Goal: Task Accomplishment & Management: Use online tool/utility

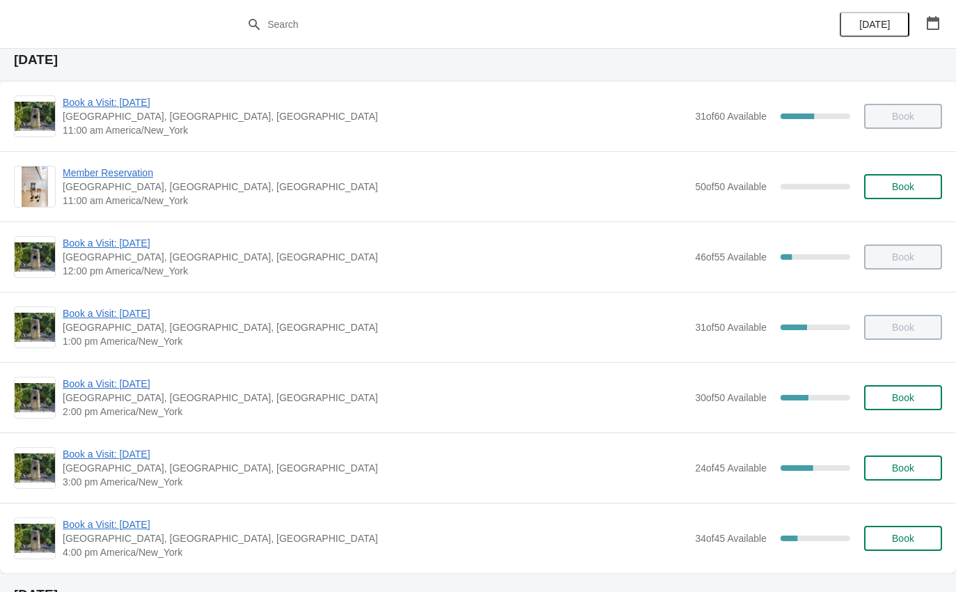
scroll to position [44, 0]
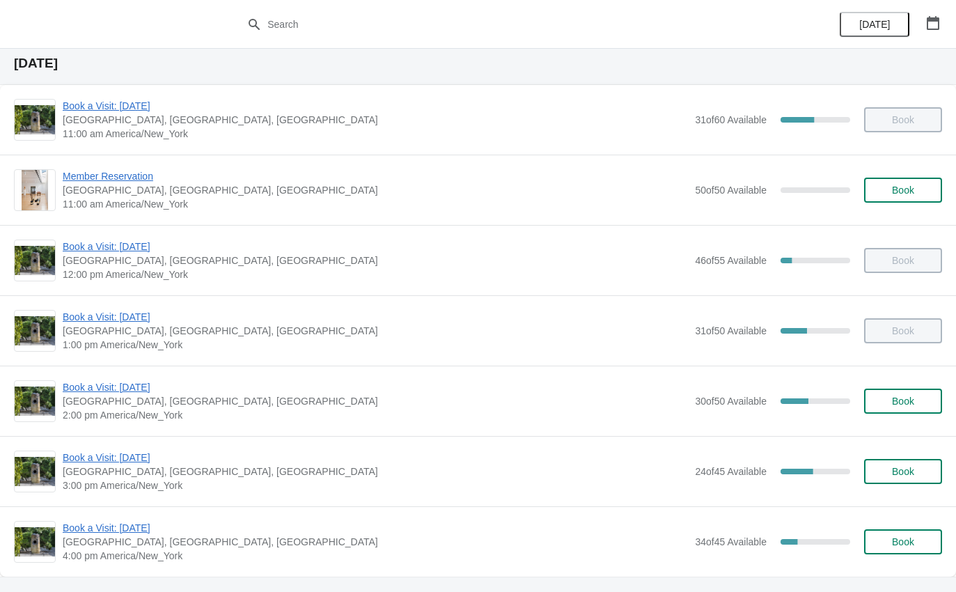
click at [155, 388] on span "Book a Visit: [DATE]" at bounding box center [376, 387] width 626 height 14
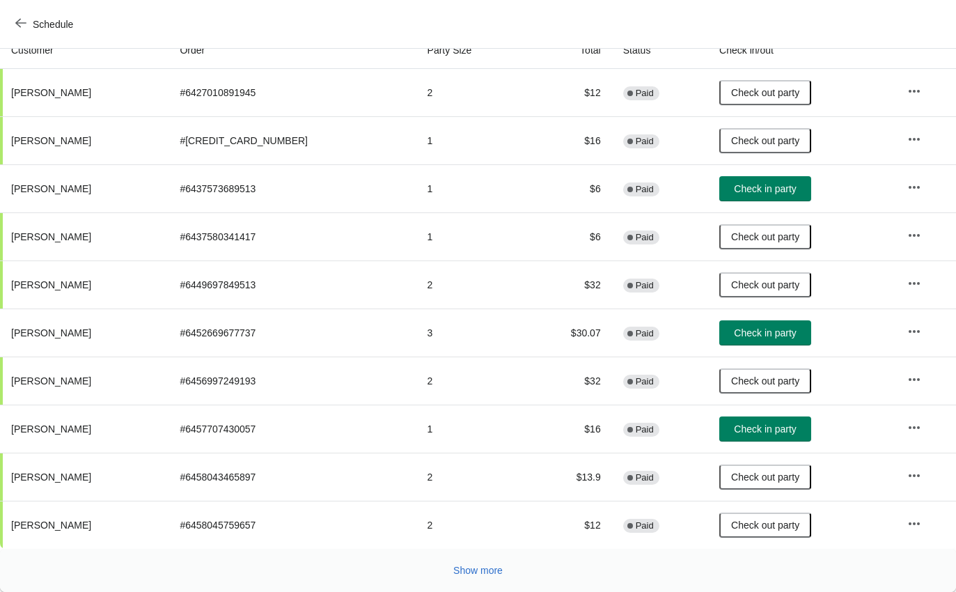
scroll to position [217, -4]
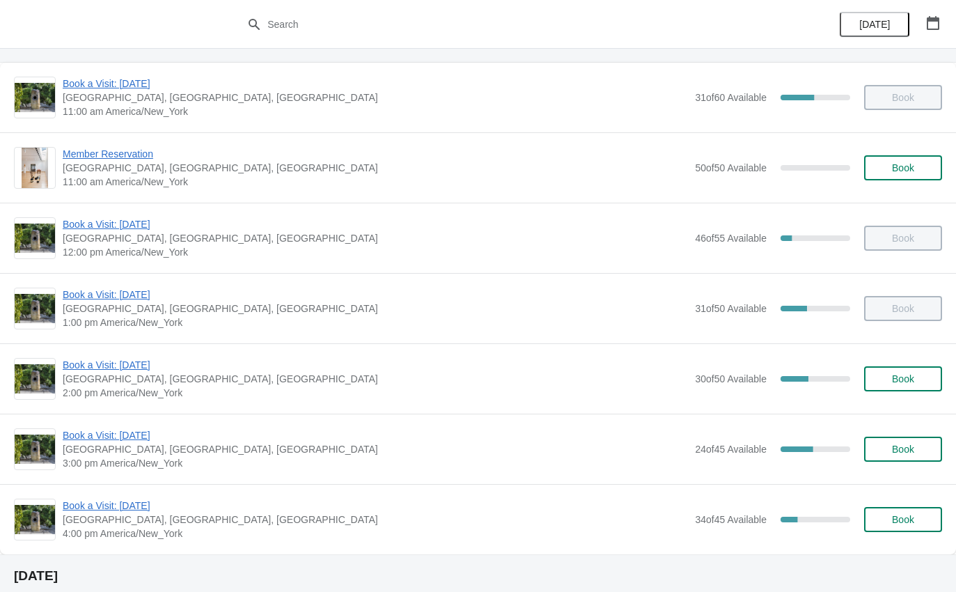
scroll to position [65, 0]
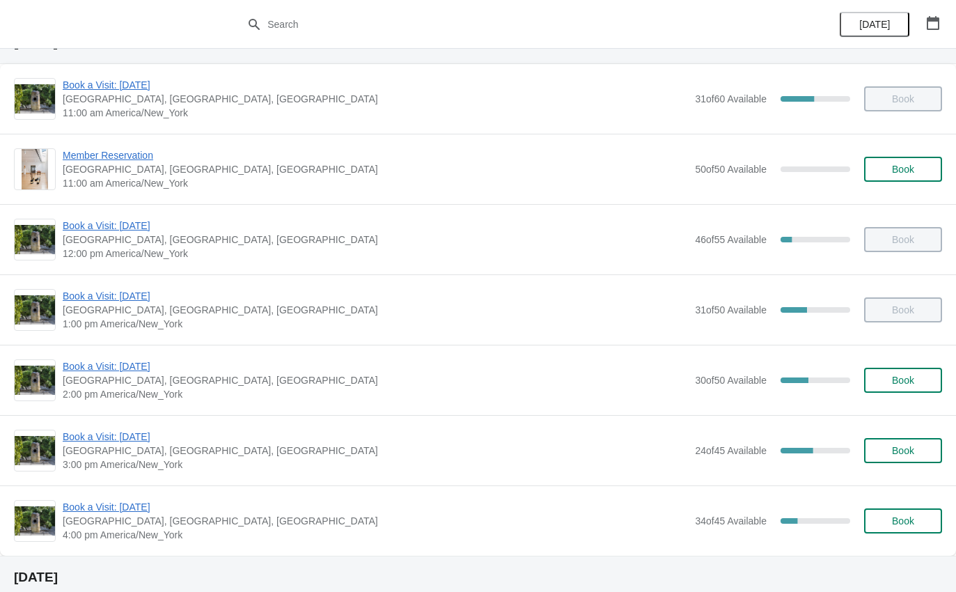
click at [139, 368] on span "Book a Visit: [DATE]" at bounding box center [376, 366] width 626 height 14
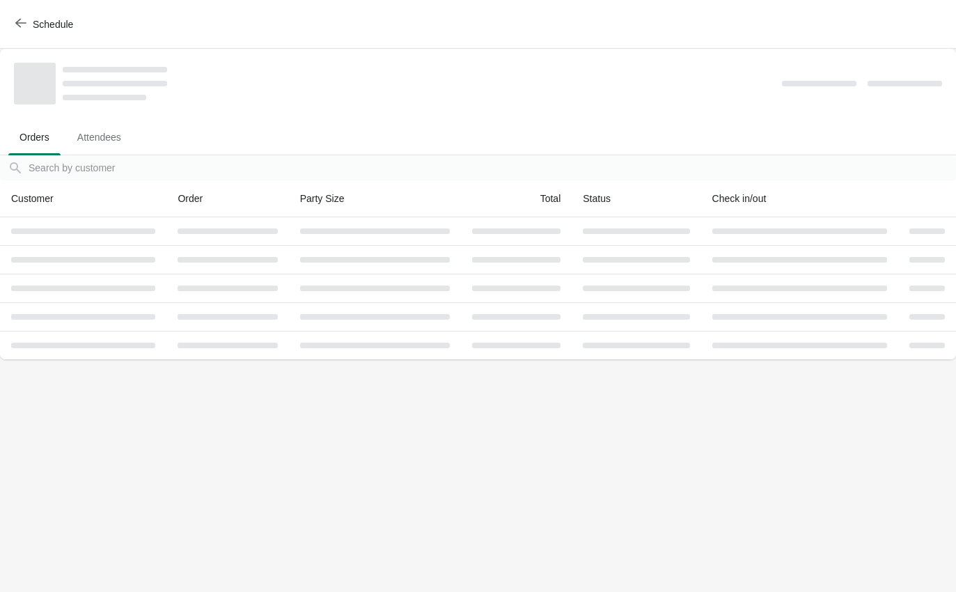
scroll to position [0, 0]
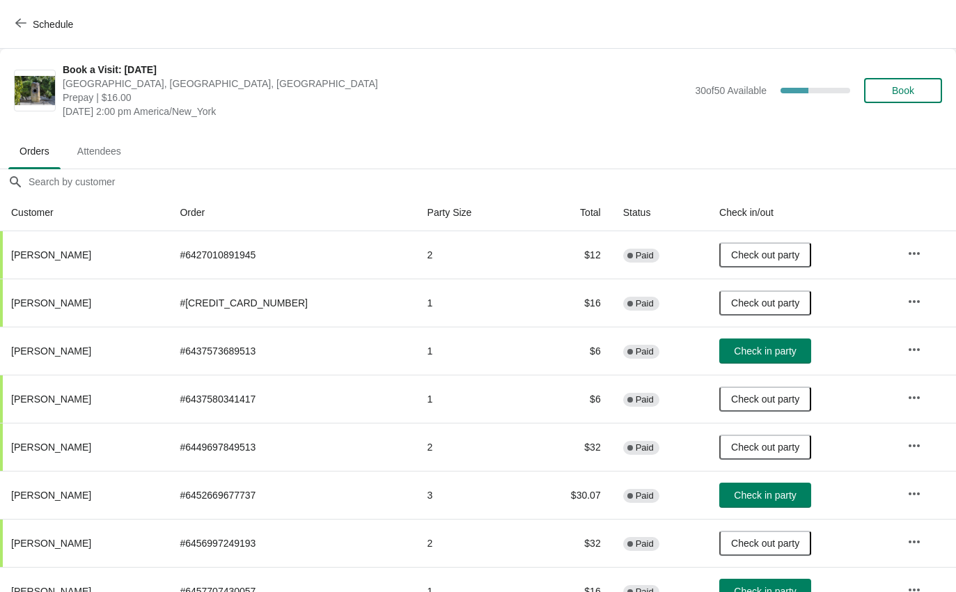
click at [748, 493] on span "Check in party" at bounding box center [765, 495] width 62 height 11
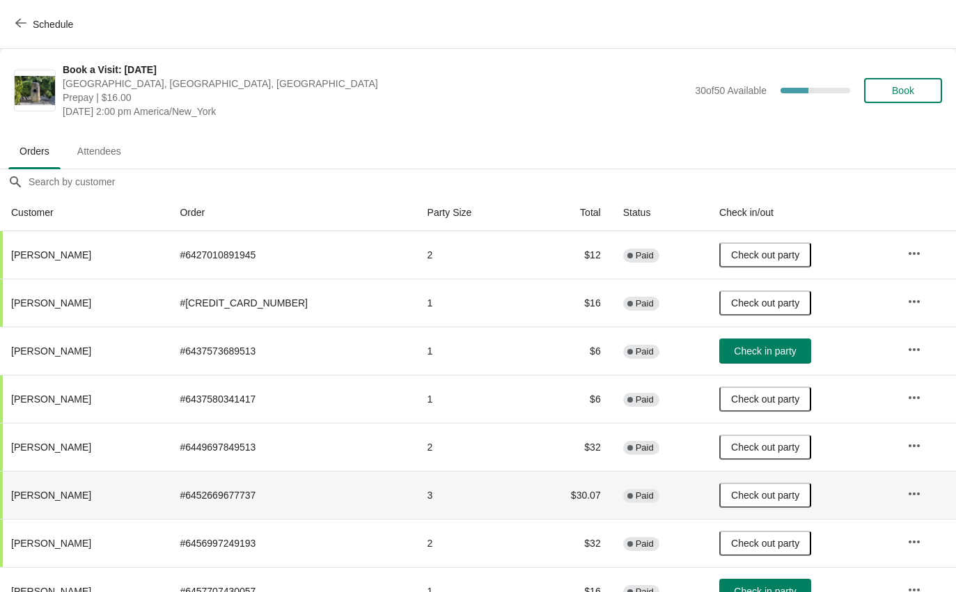
click at [32, 25] on span "Schedule" at bounding box center [45, 23] width 55 height 13
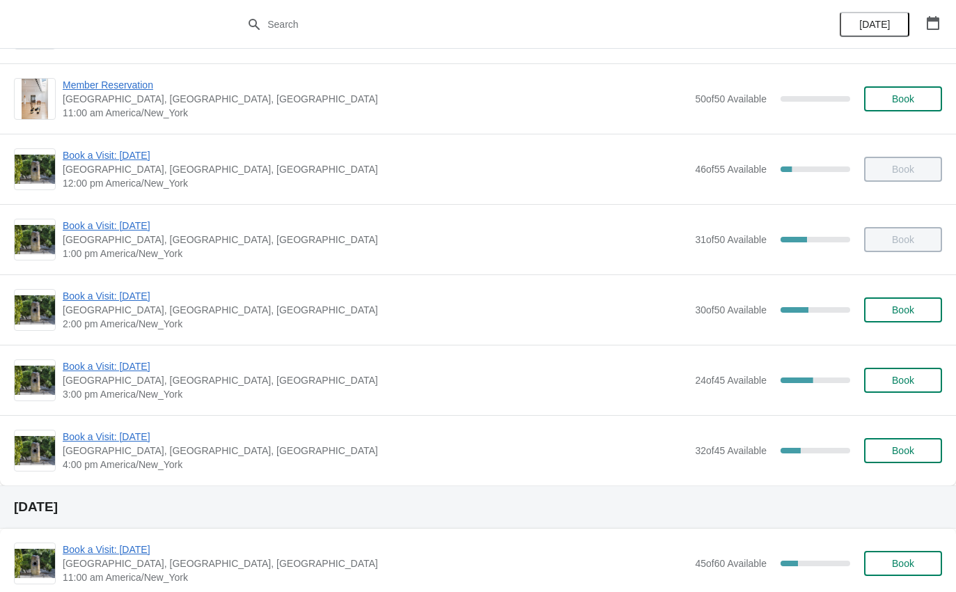
scroll to position [132, 0]
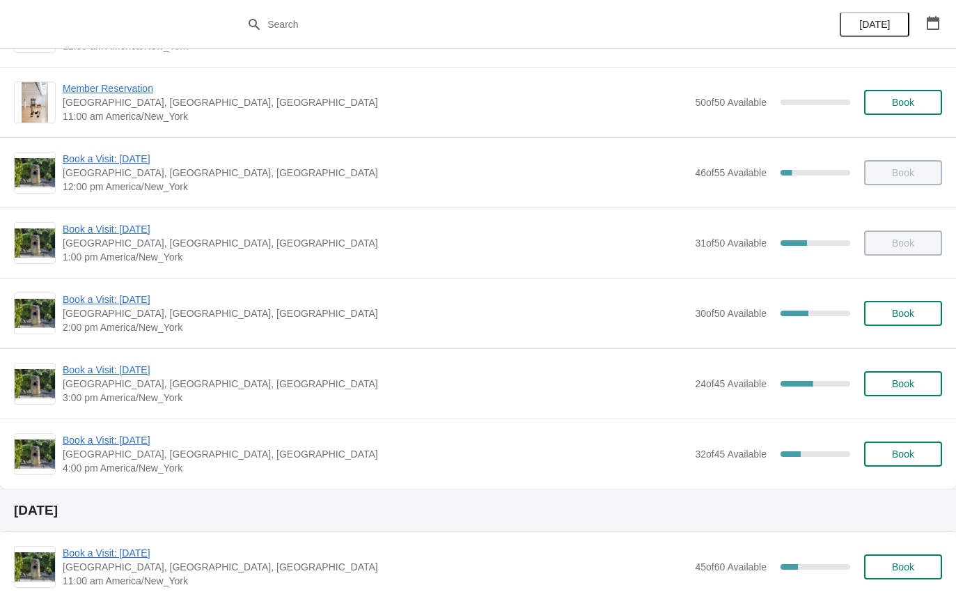
click at [132, 375] on span "Book a Visit: [DATE]" at bounding box center [376, 370] width 626 height 14
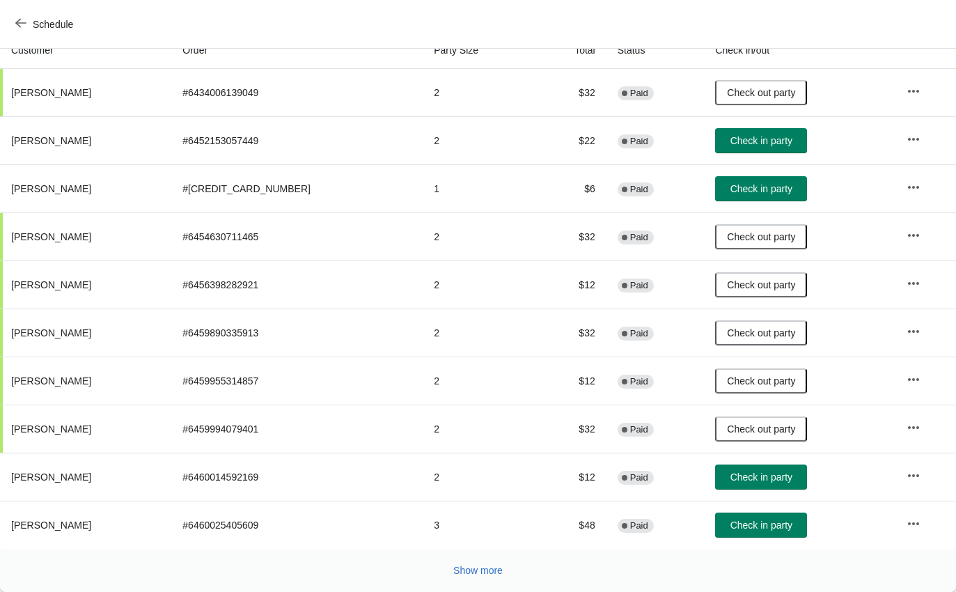
scroll to position [162, 0]
click at [756, 537] on button "Check in party" at bounding box center [761, 525] width 92 height 25
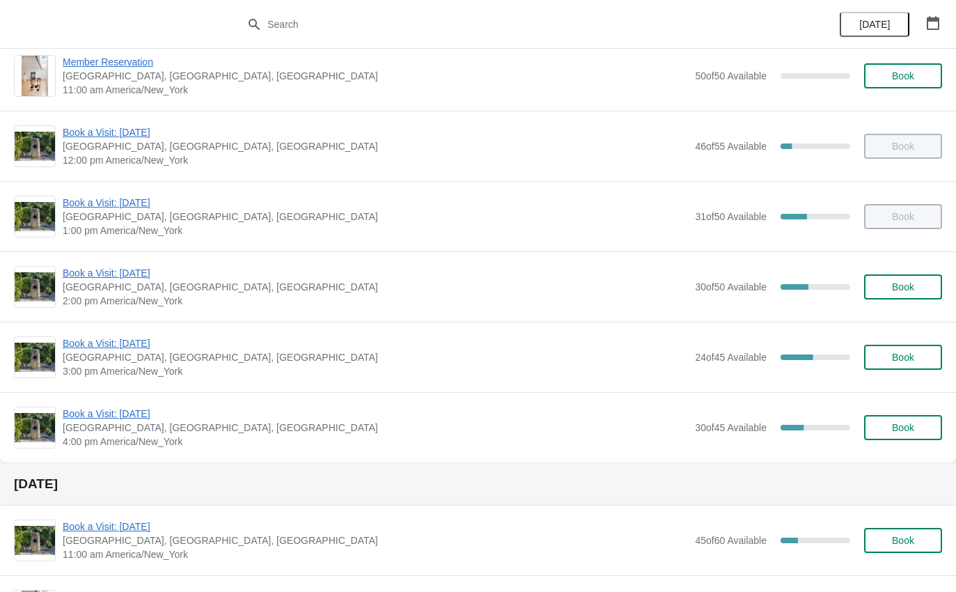
scroll to position [166, 0]
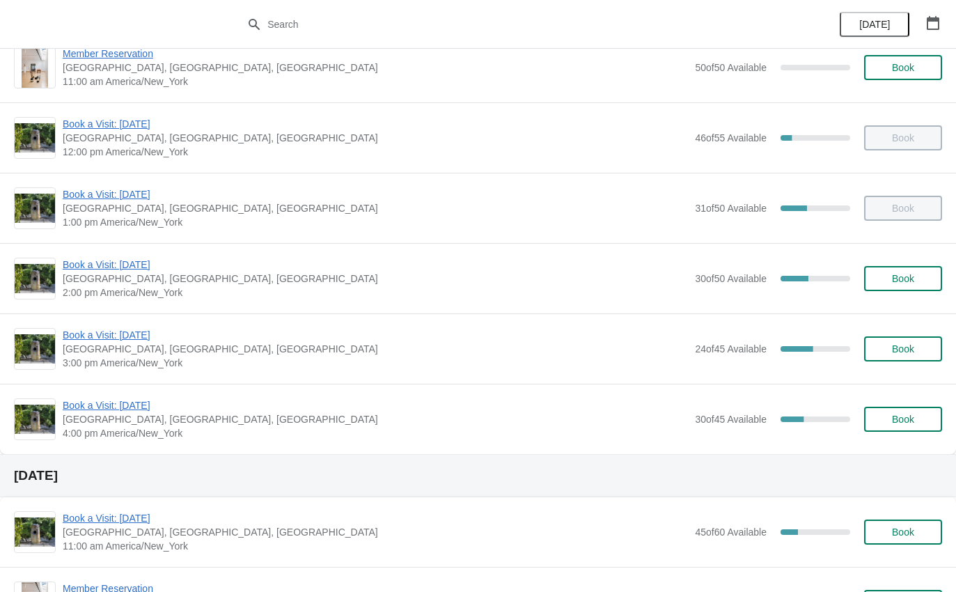
click at [137, 402] on span "Book a Visit: [DATE]" at bounding box center [376, 405] width 626 height 14
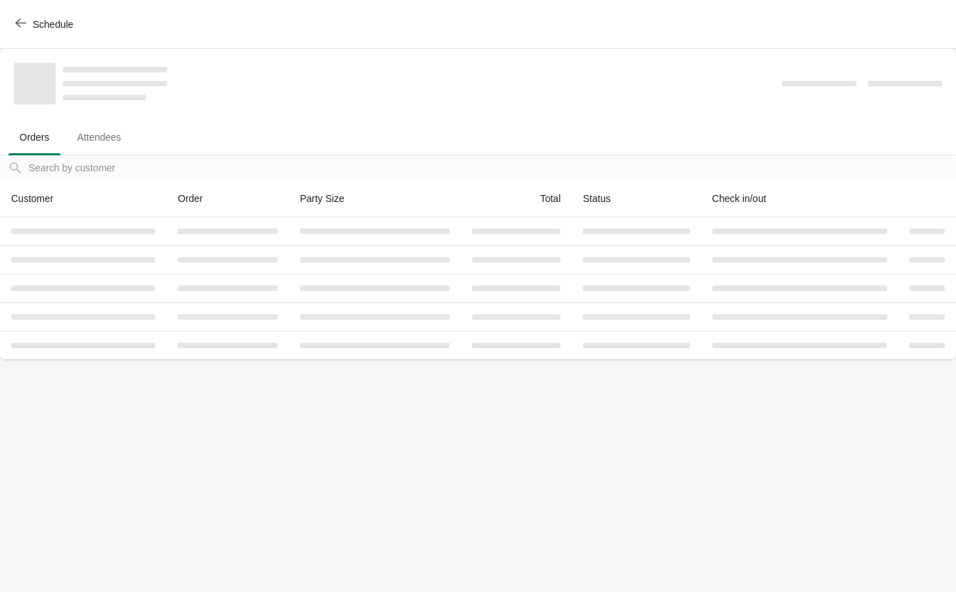
scroll to position [0, 0]
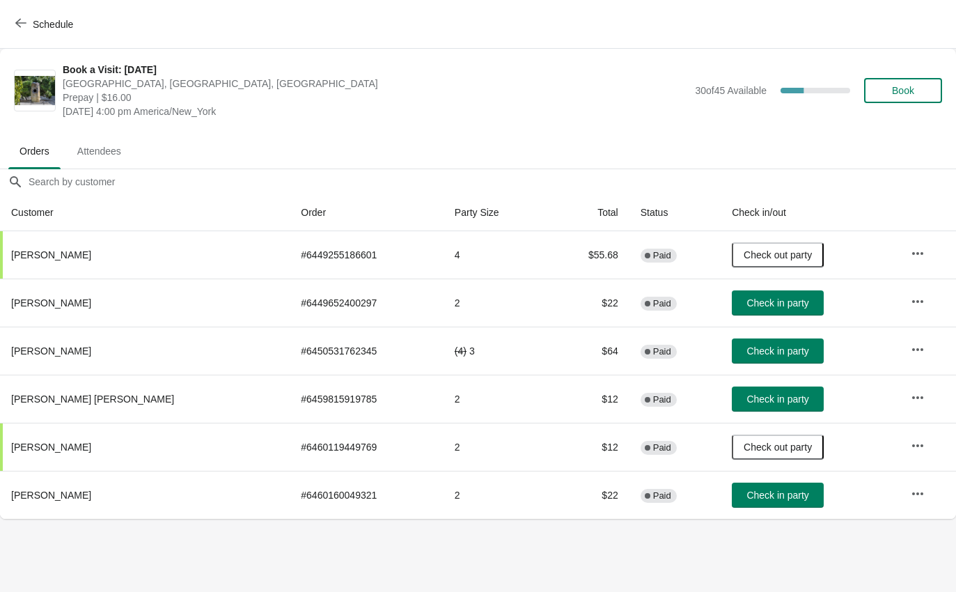
click at [20, 16] on button "Schedule" at bounding box center [45, 24] width 77 height 25
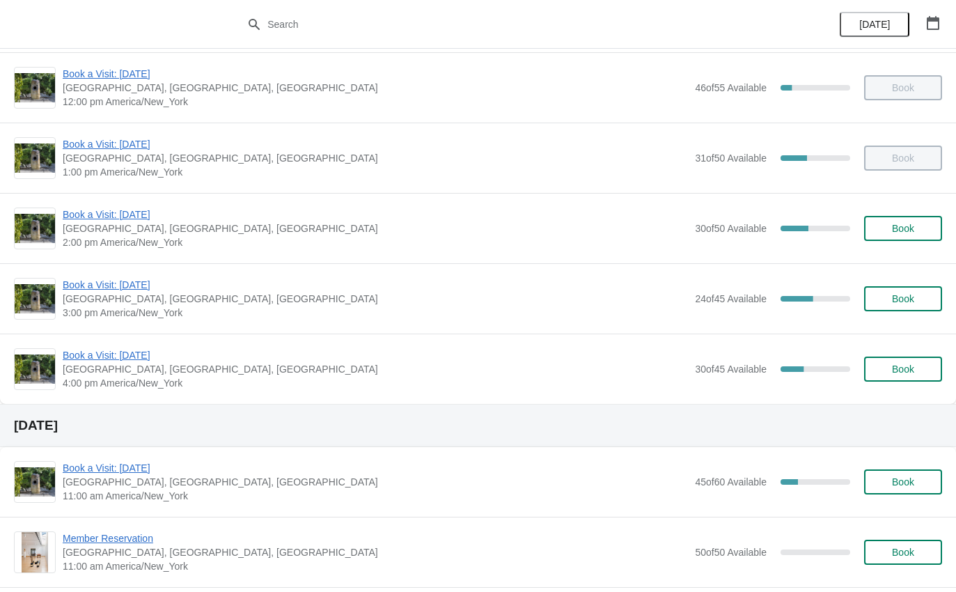
scroll to position [251, 0]
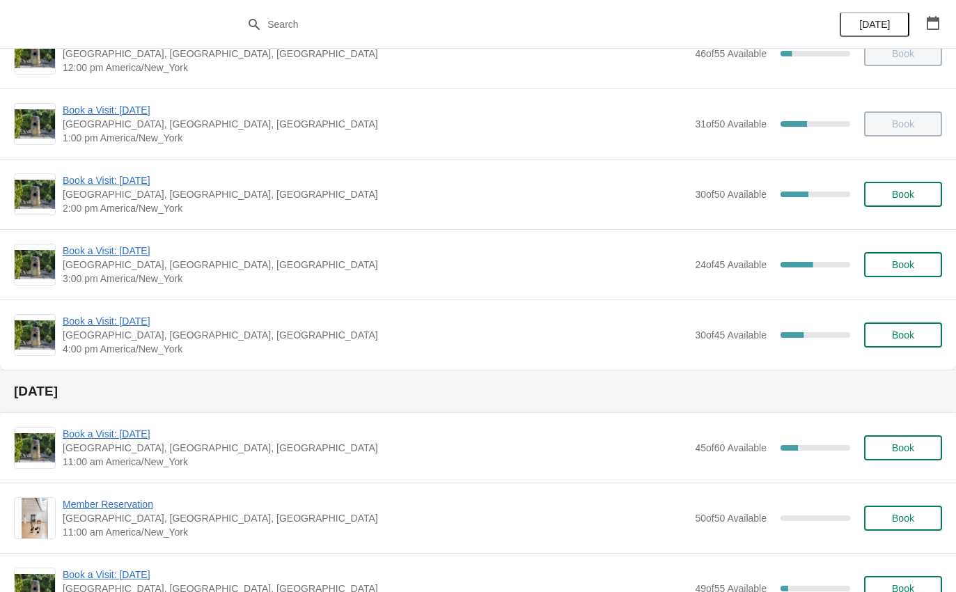
click at [143, 244] on span "Book a Visit: [DATE]" at bounding box center [376, 251] width 626 height 14
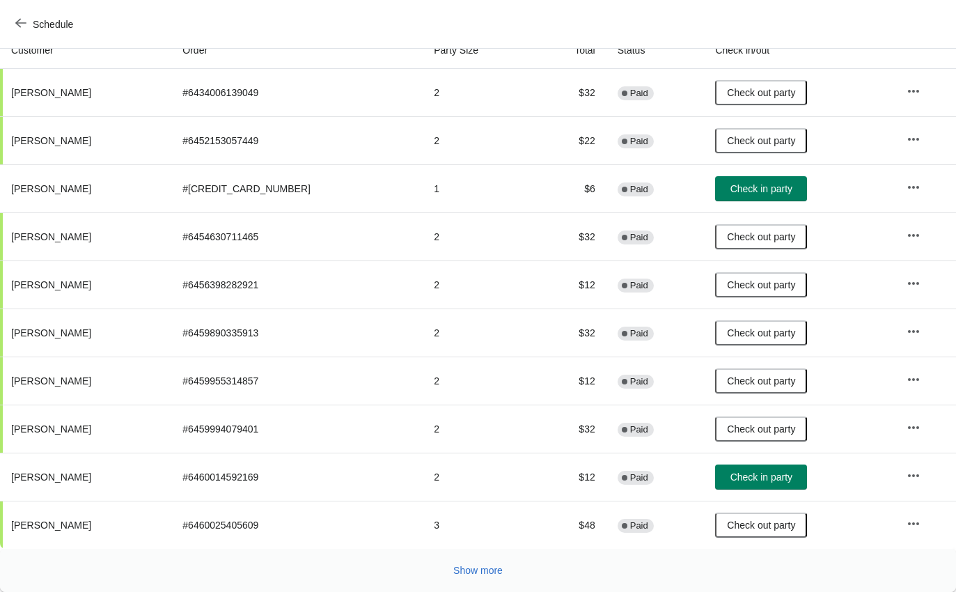
scroll to position [162, 0]
click at [491, 575] on span "Show more" at bounding box center [477, 570] width 49 height 11
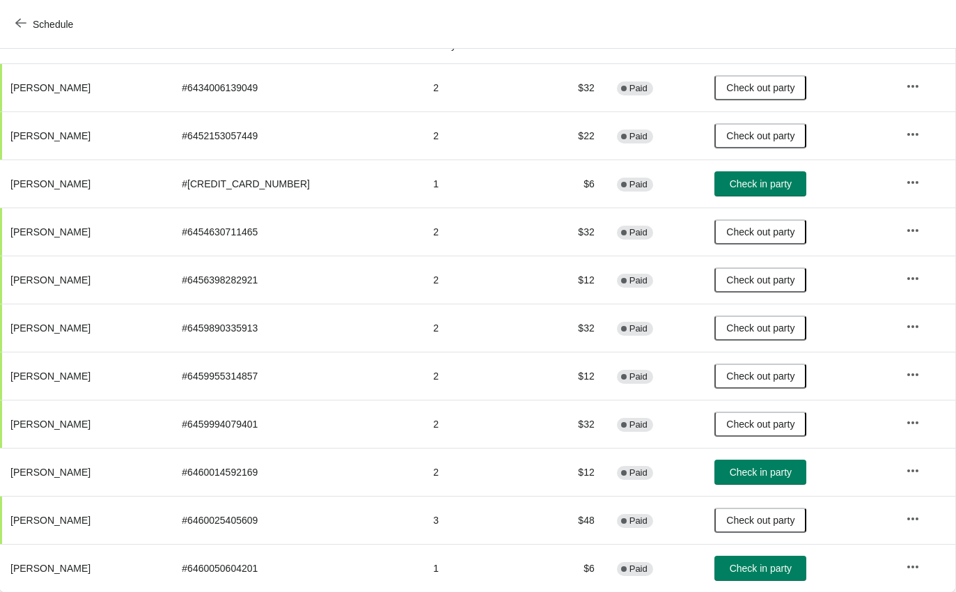
scroll to position [167, 1]
click at [747, 568] on span "Check in party" at bounding box center [761, 568] width 62 height 11
